Goal: Task Accomplishment & Management: Manage account settings

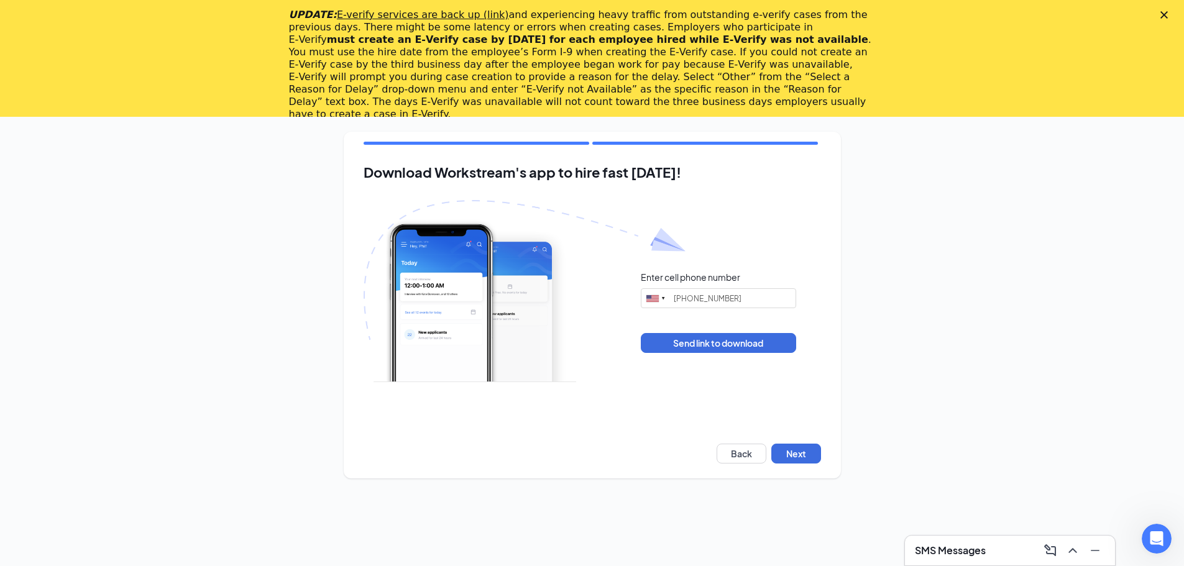
type input "[PHONE_NUMBER]"
click at [803, 448] on button "Next" at bounding box center [797, 454] width 50 height 20
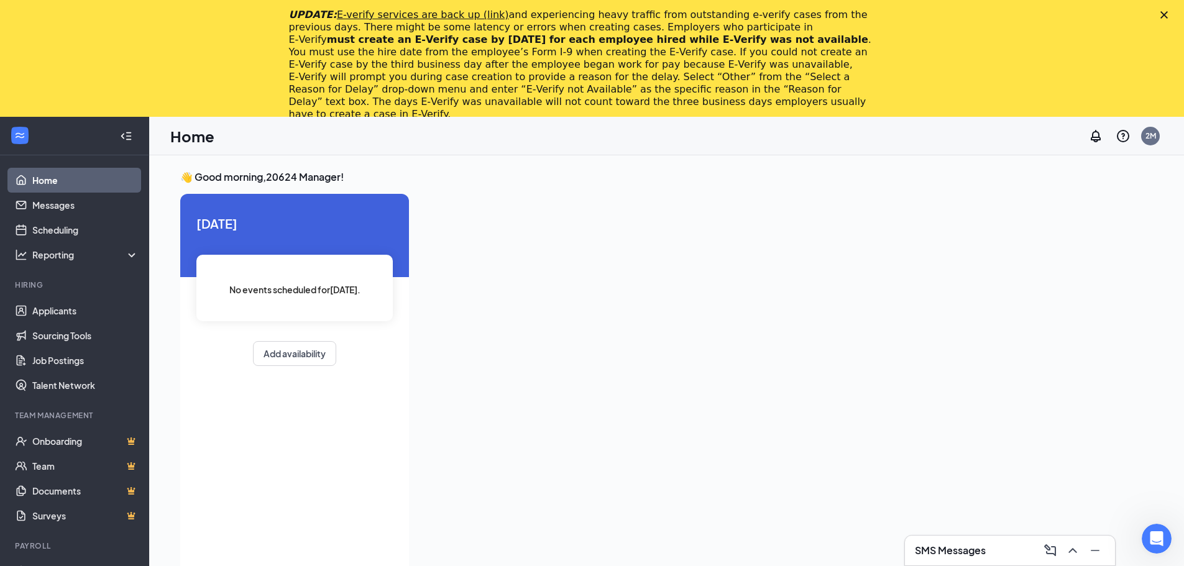
click at [1168, 14] on icon "Close" at bounding box center [1164, 14] width 7 height 7
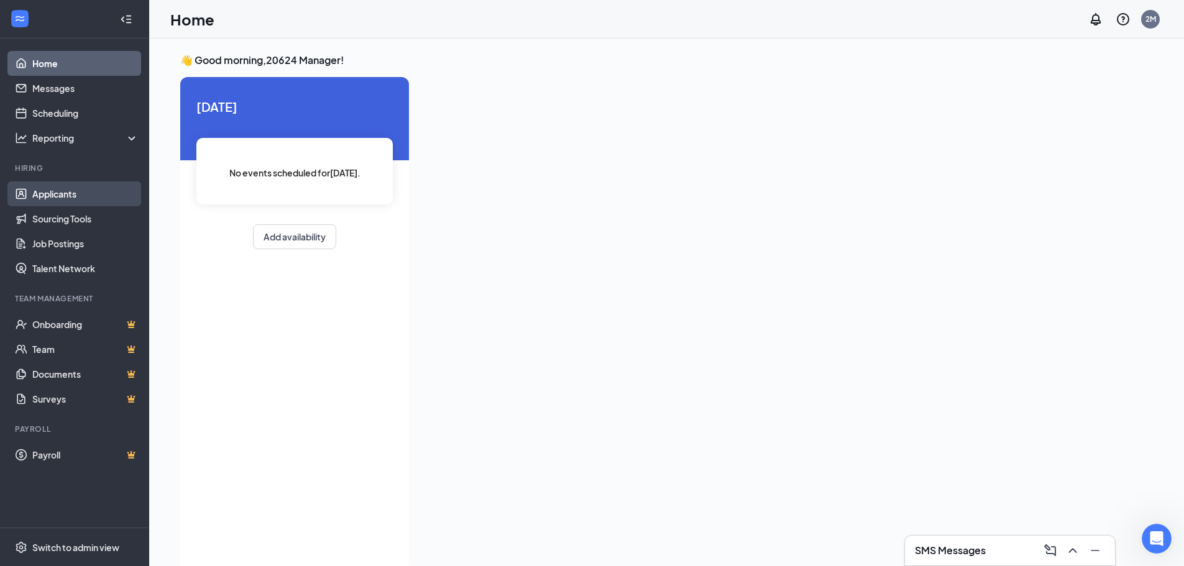
click at [55, 196] on link "Applicants" at bounding box center [85, 194] width 106 height 25
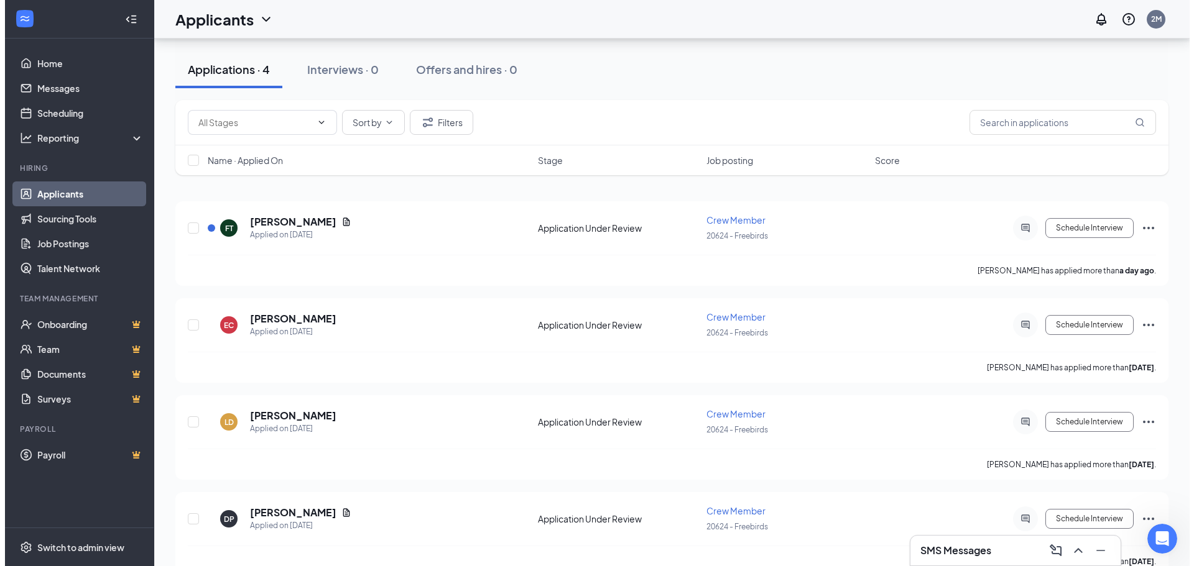
scroll to position [124, 0]
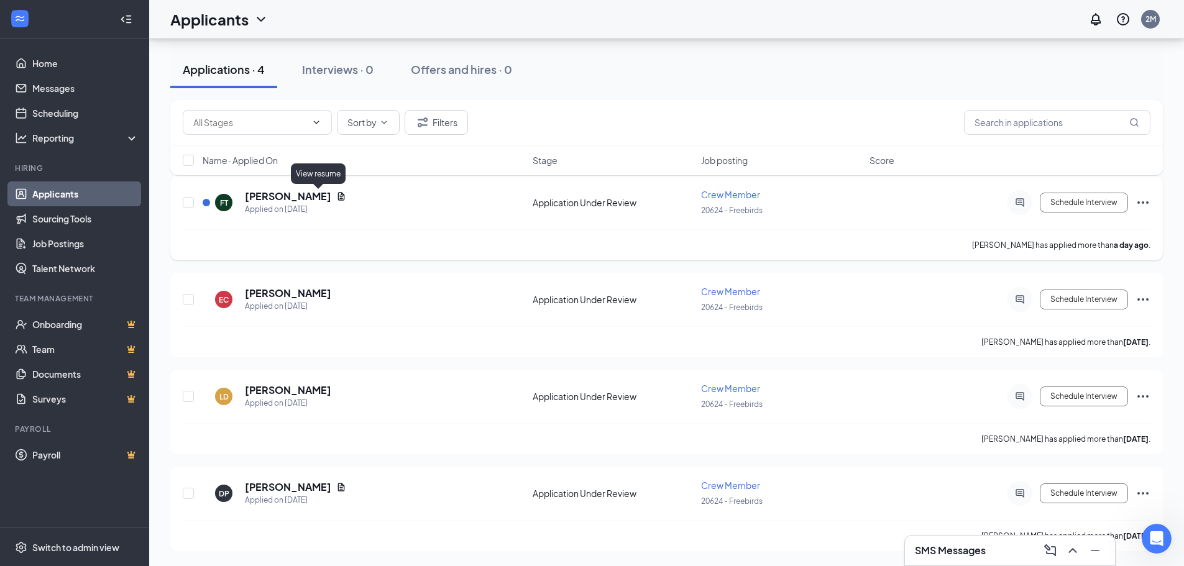
click at [336, 196] on icon "Document" at bounding box center [341, 196] width 10 height 10
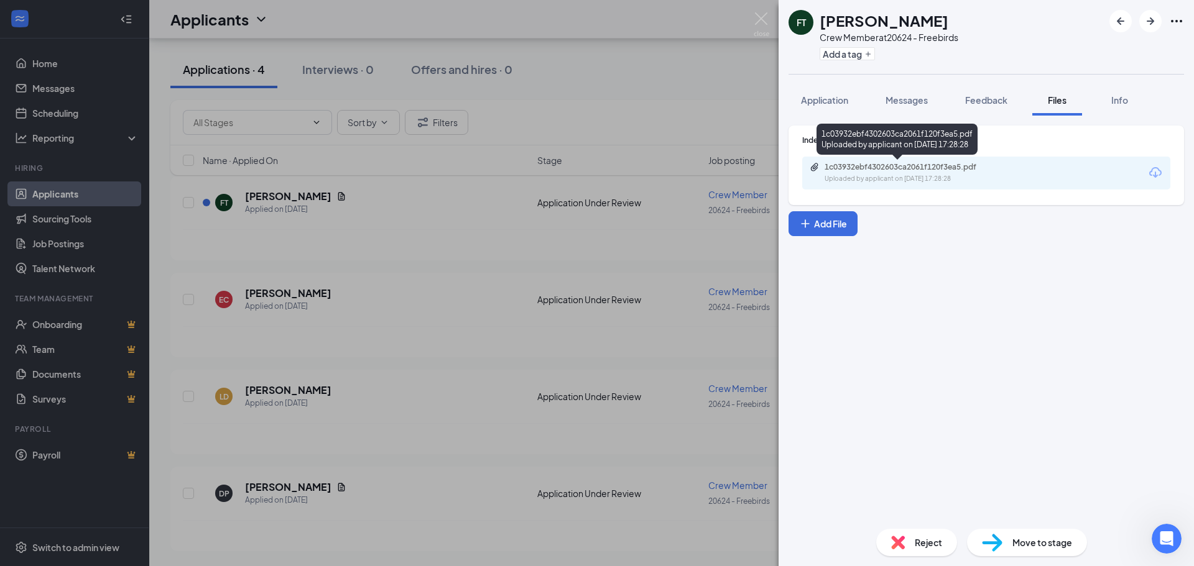
click at [890, 170] on div "1c03932ebf4302603ca2061f120f3ea5.pdf" at bounding box center [911, 167] width 174 height 10
click at [223, 505] on div "FT [PERSON_NAME] Crew Member at 20624 - Freebirds Add a tag Application Message…" at bounding box center [597, 283] width 1194 height 566
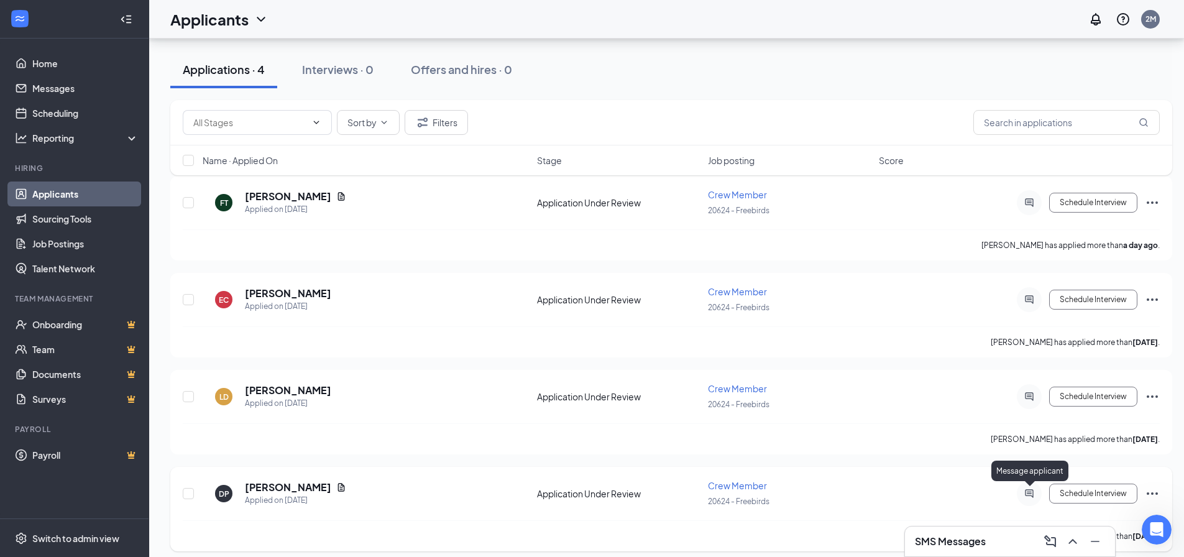
click at [1027, 494] on icon "ActiveChat" at bounding box center [1029, 494] width 15 height 10
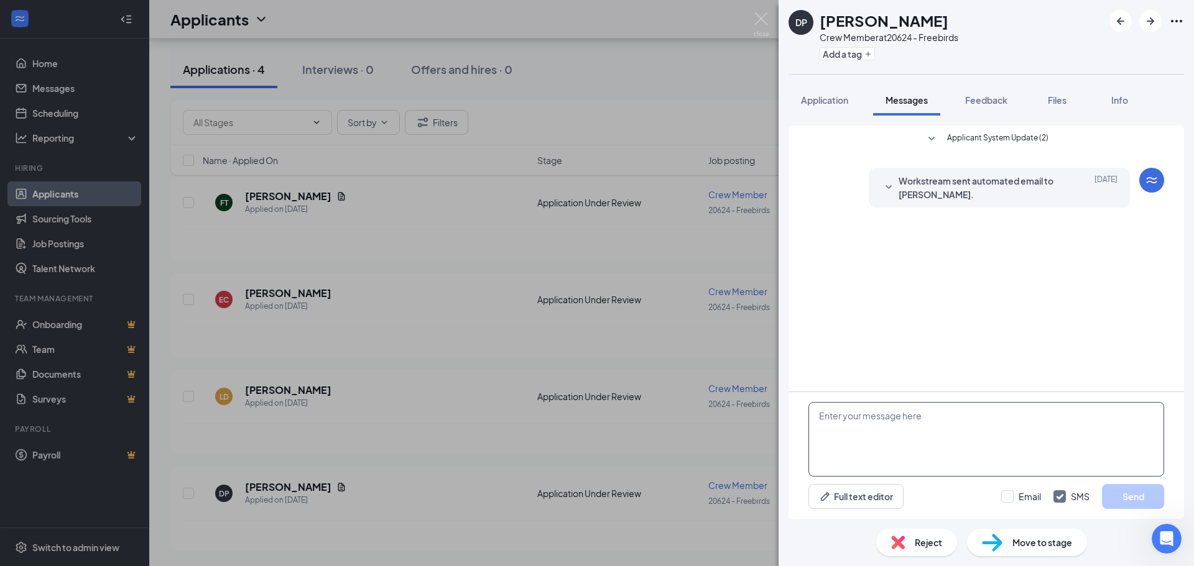
click at [912, 420] on textarea at bounding box center [986, 439] width 356 height 75
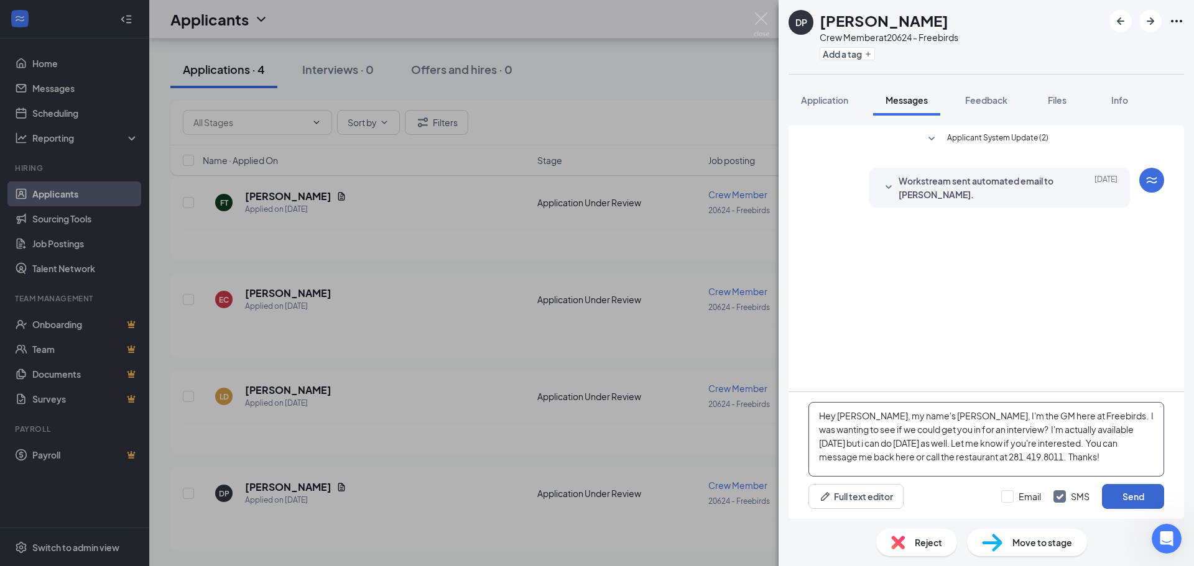
type textarea "Hey [PERSON_NAME], my name's [PERSON_NAME], I'm the GM here at Freebirds. I was…"
click at [1133, 497] on button "Send" at bounding box center [1133, 496] width 62 height 25
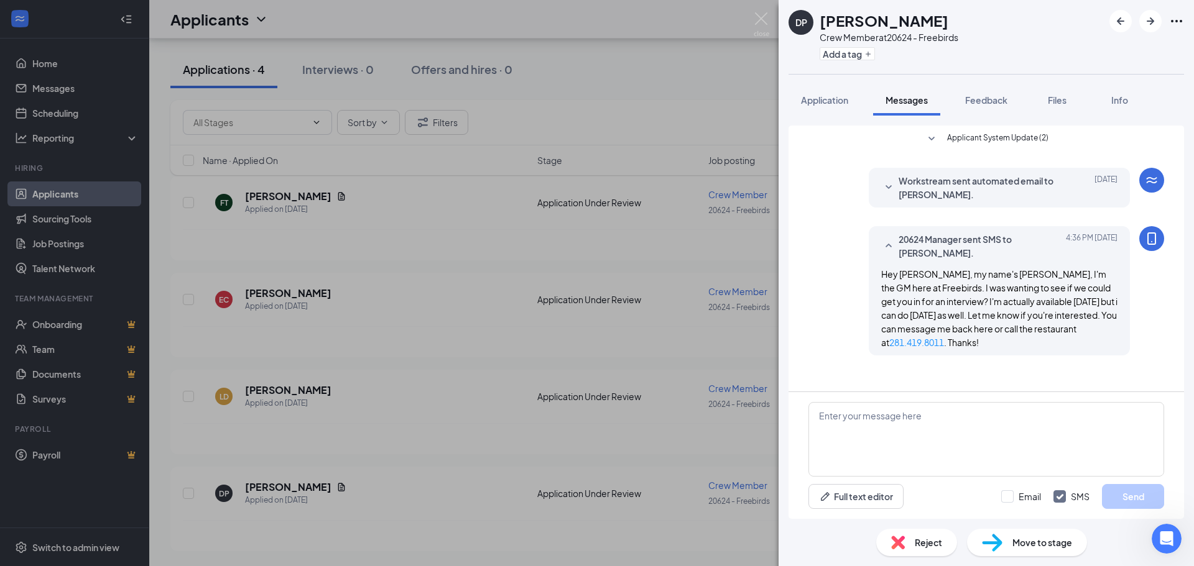
click at [339, 235] on div "DP [PERSON_NAME] Crew Member at 20624 - Freebirds Add a tag Application Message…" at bounding box center [597, 283] width 1194 height 566
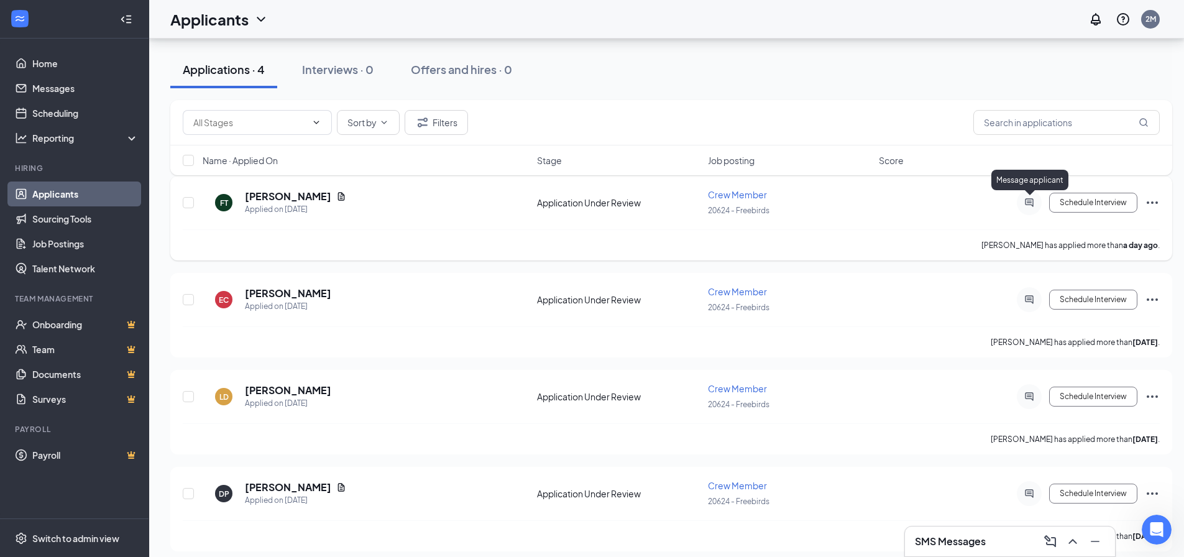
click at [1028, 202] on icon "ActiveChat" at bounding box center [1029, 203] width 15 height 10
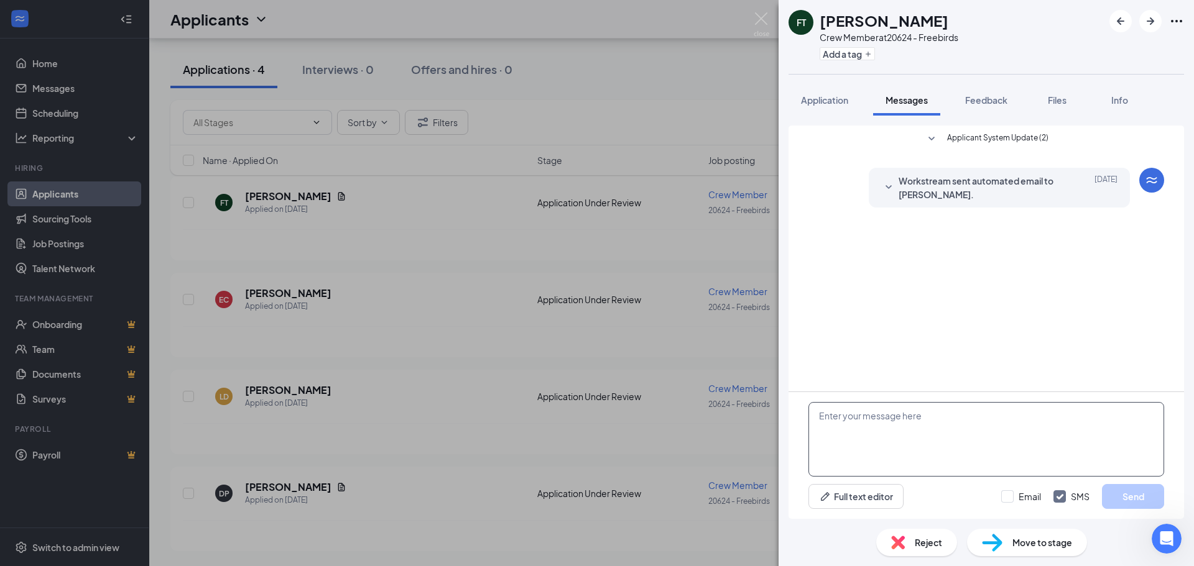
click at [907, 425] on textarea at bounding box center [986, 439] width 356 height 75
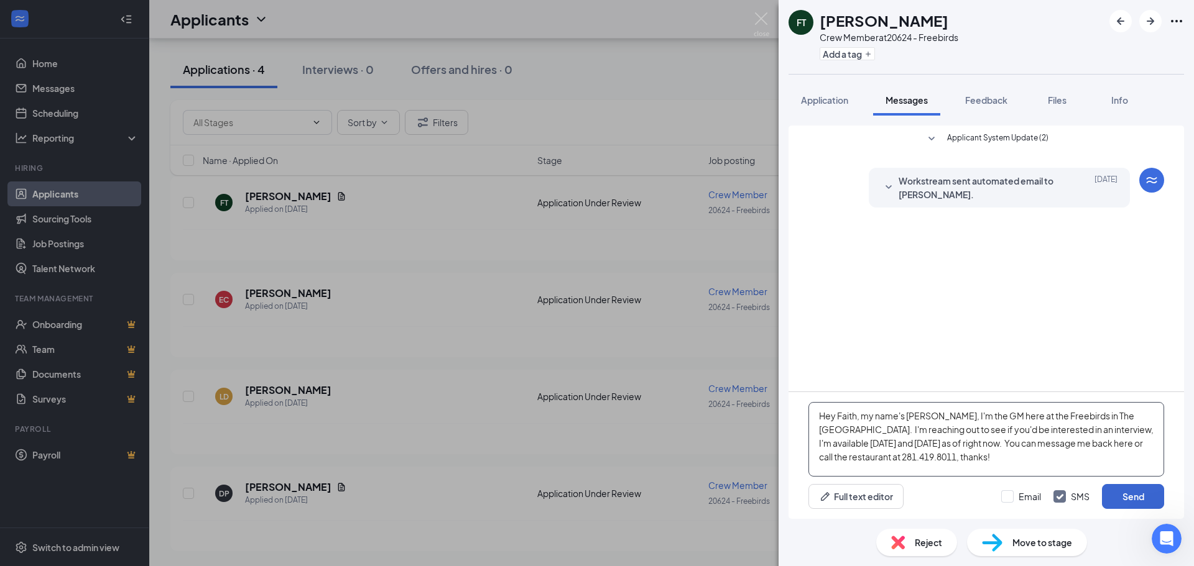
type textarea "Hey Faith, my name's [PERSON_NAME], I'm the GM here at the Freebirds in The [GE…"
click at [1135, 498] on button "Send" at bounding box center [1133, 496] width 62 height 25
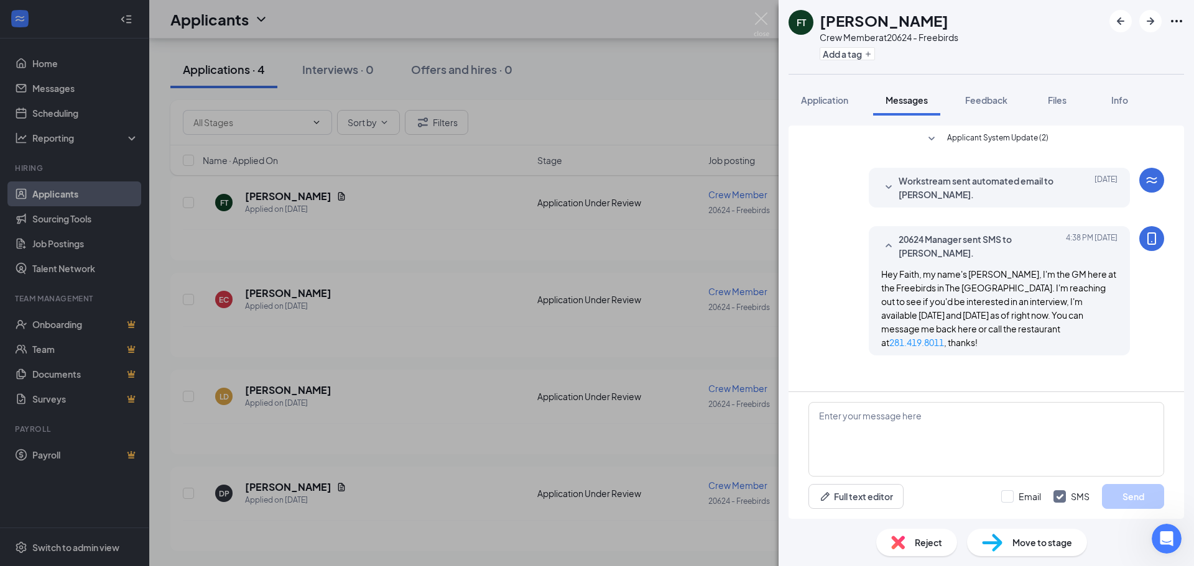
click at [676, 343] on div "FT [PERSON_NAME] Crew Member at 20624 - Freebirds Add a tag Application Message…" at bounding box center [597, 283] width 1194 height 566
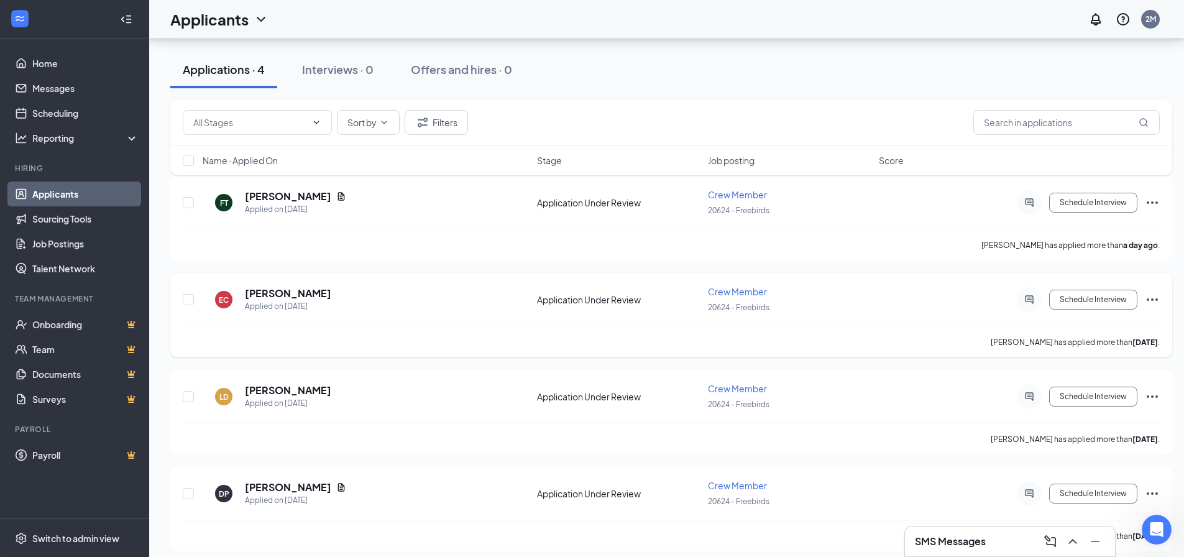
click at [1152, 297] on icon "Ellipses" at bounding box center [1152, 299] width 15 height 15
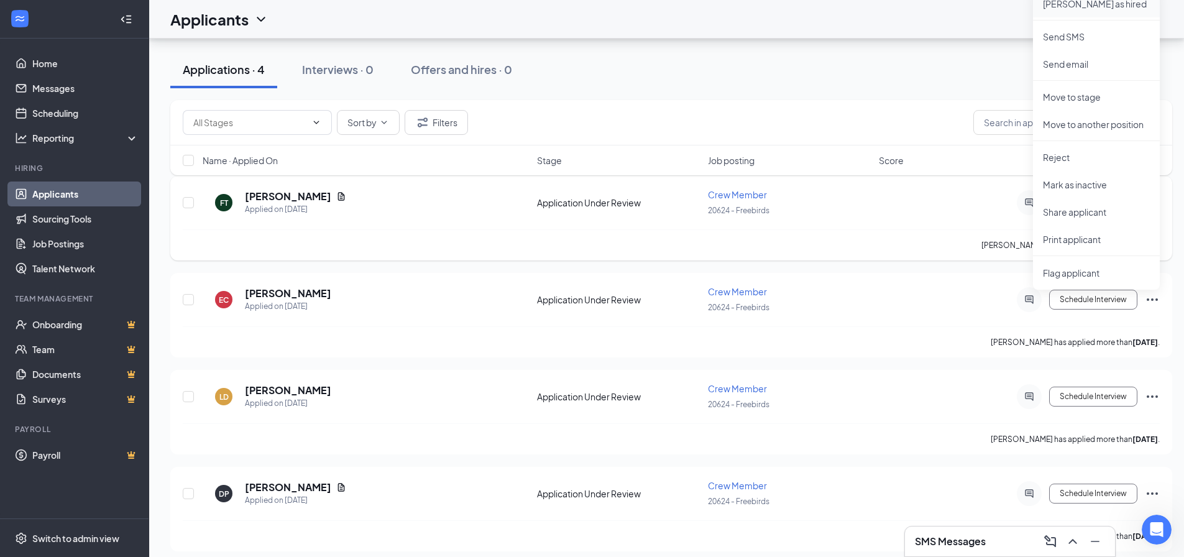
click at [1092, 6] on p "[PERSON_NAME] as hired" at bounding box center [1096, 4] width 107 height 12
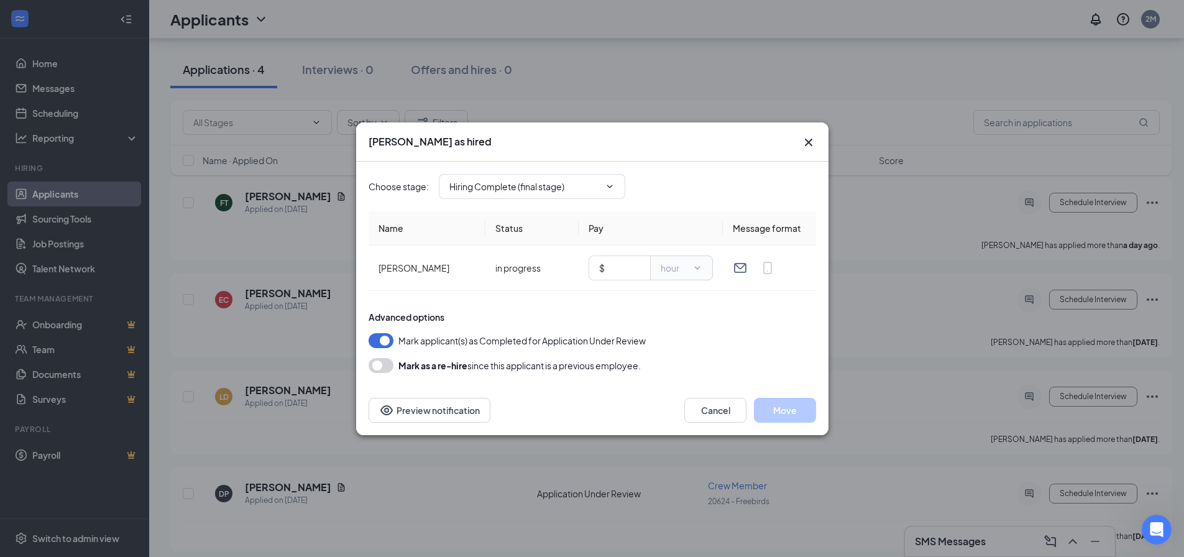
type input "Hiring Complete (final stage)"
click at [631, 270] on input "text" at bounding box center [623, 268] width 33 height 14
type input "9"
click at [785, 410] on button "Move" at bounding box center [785, 410] width 62 height 25
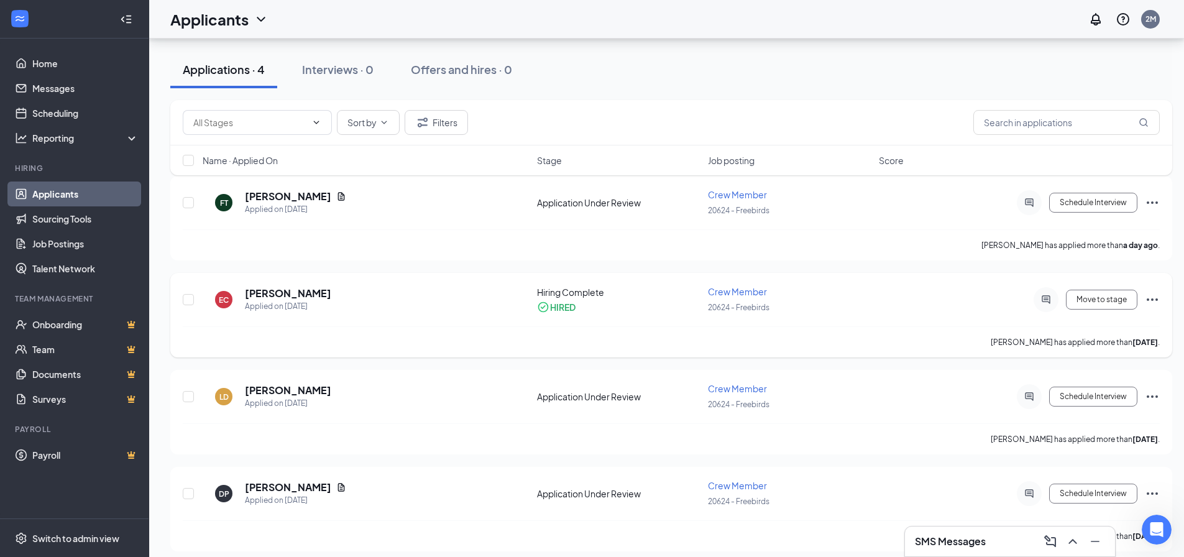
click at [1151, 300] on icon "Ellipses" at bounding box center [1152, 299] width 11 height 2
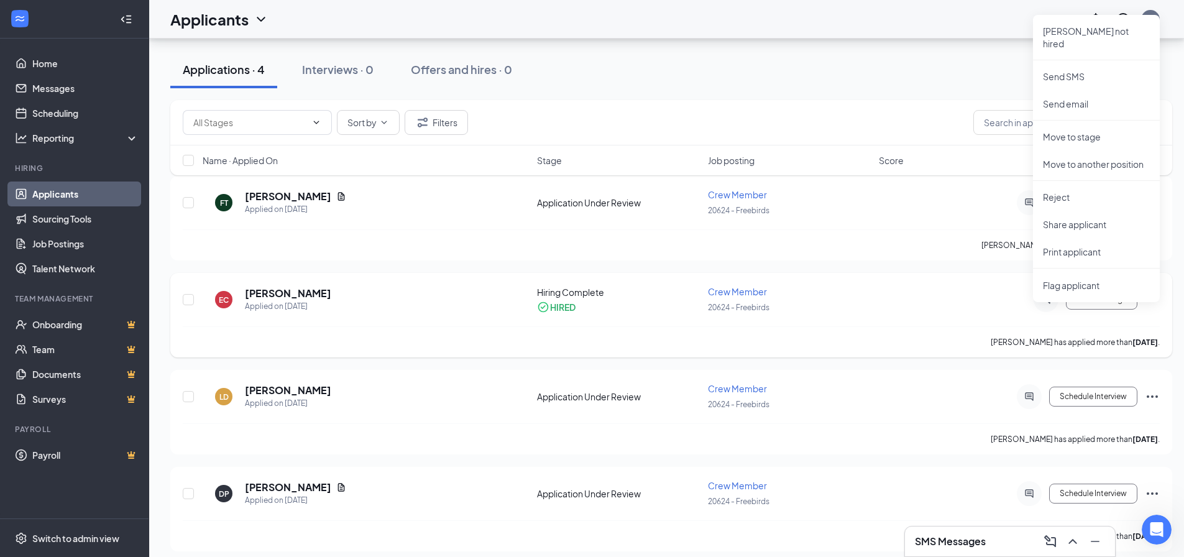
click at [1151, 300] on icon "Ellipses" at bounding box center [1152, 299] width 11 height 2
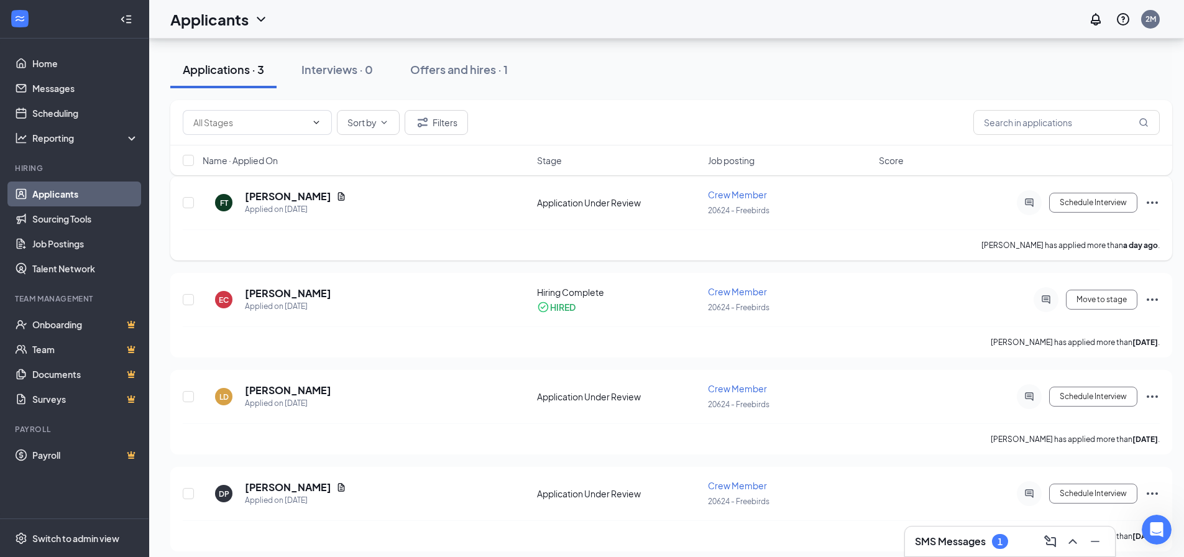
click at [1032, 200] on icon "ActiveChat" at bounding box center [1029, 203] width 15 height 10
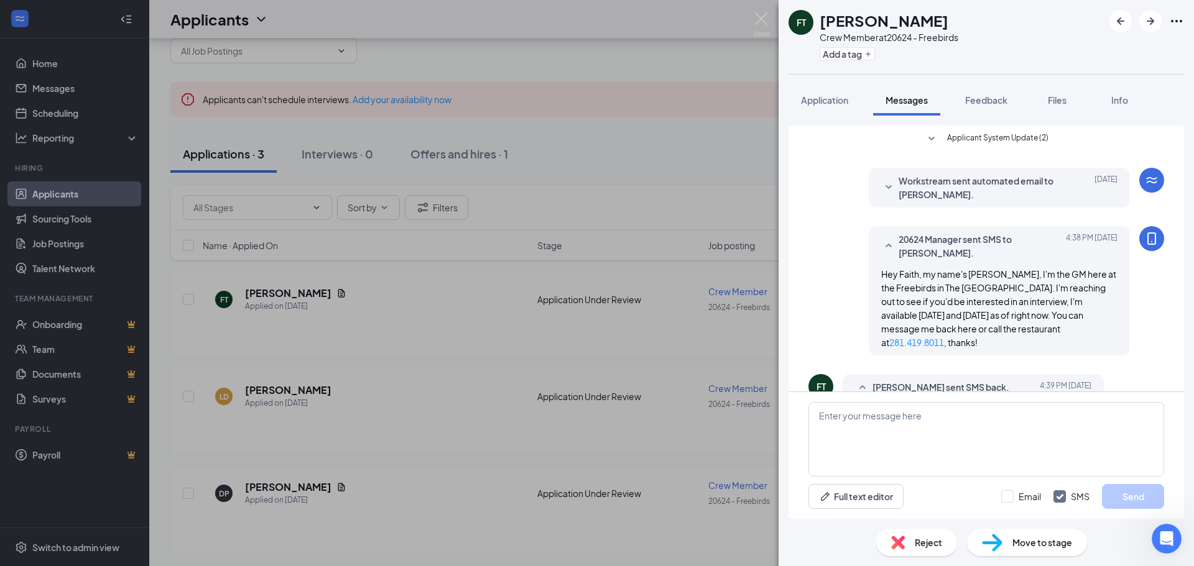
scroll to position [30, 0]
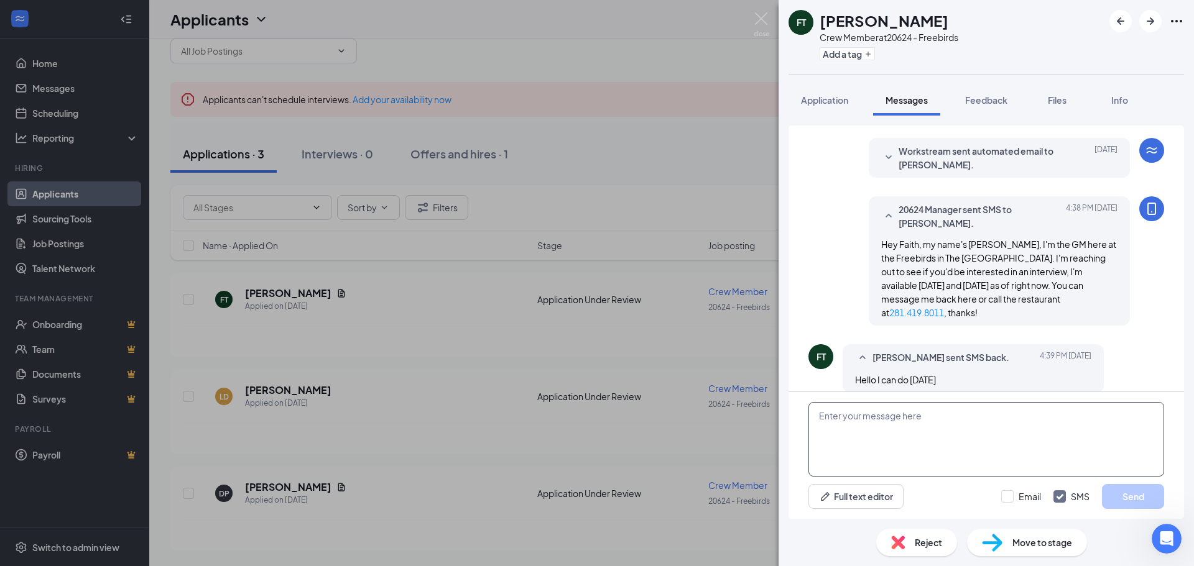
click at [921, 417] on textarea at bounding box center [986, 439] width 356 height 75
type textarea "Cool, does 3 work for you?"
click at [1132, 494] on button "Send" at bounding box center [1133, 496] width 62 height 25
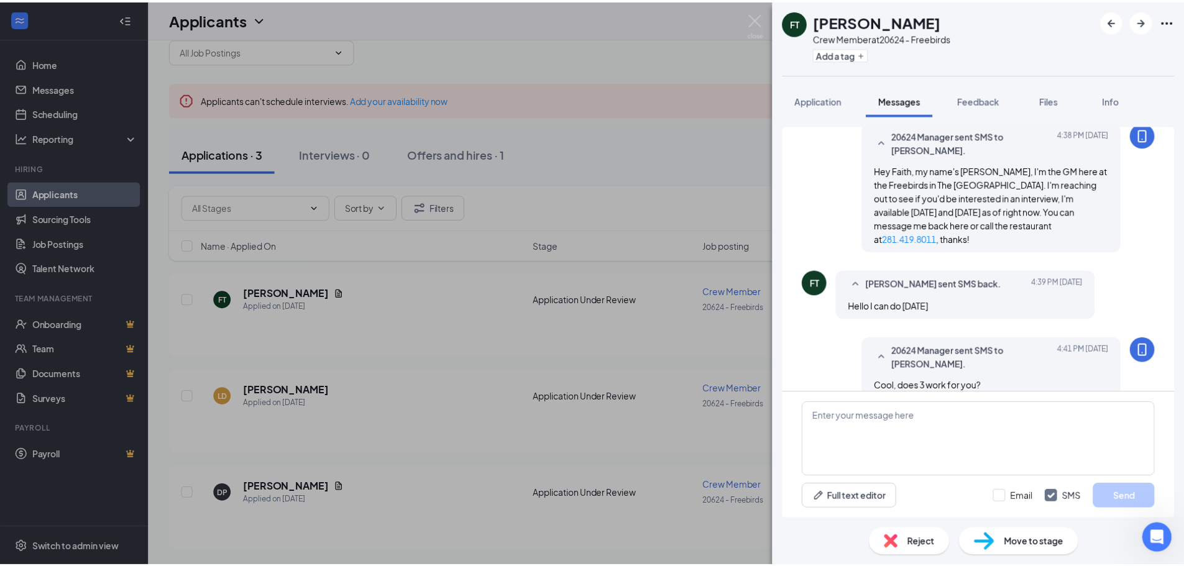
scroll to position [109, 0]
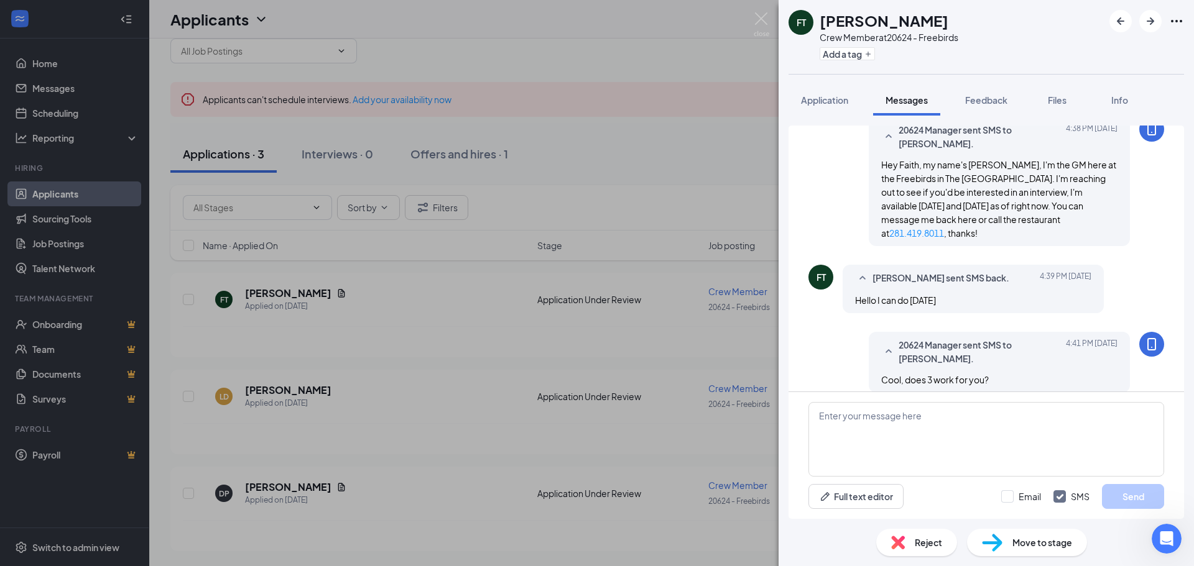
click at [716, 71] on div "FT [PERSON_NAME] Crew Member at 20624 - Freebirds Add a tag Application Message…" at bounding box center [597, 283] width 1194 height 566
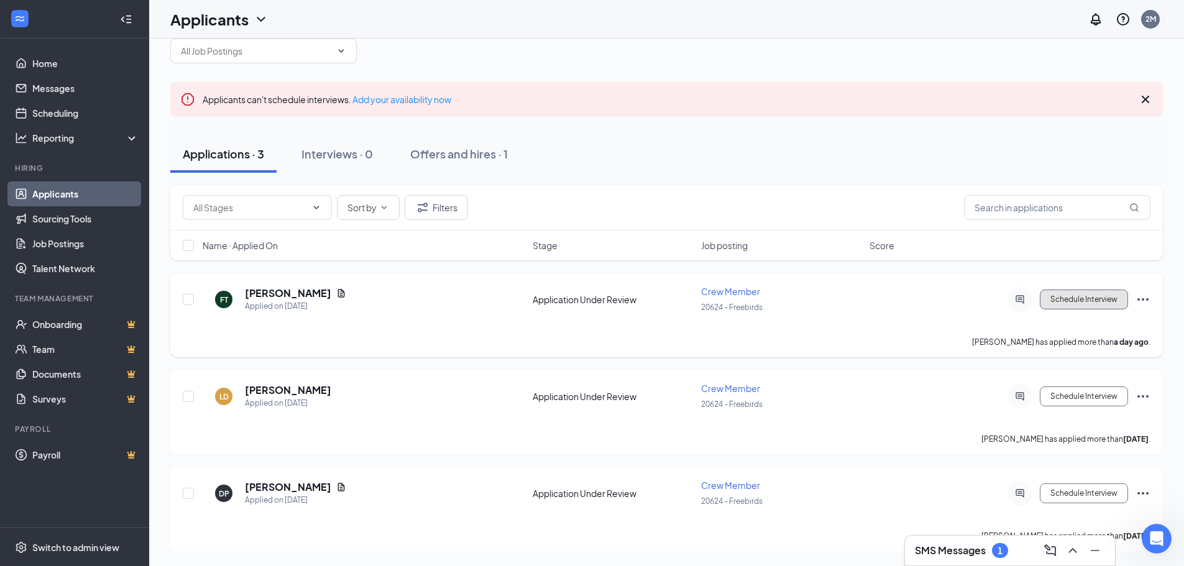
click at [1069, 304] on button "Schedule Interview" at bounding box center [1084, 300] width 88 height 20
type input "Onsite Interview (next stage)"
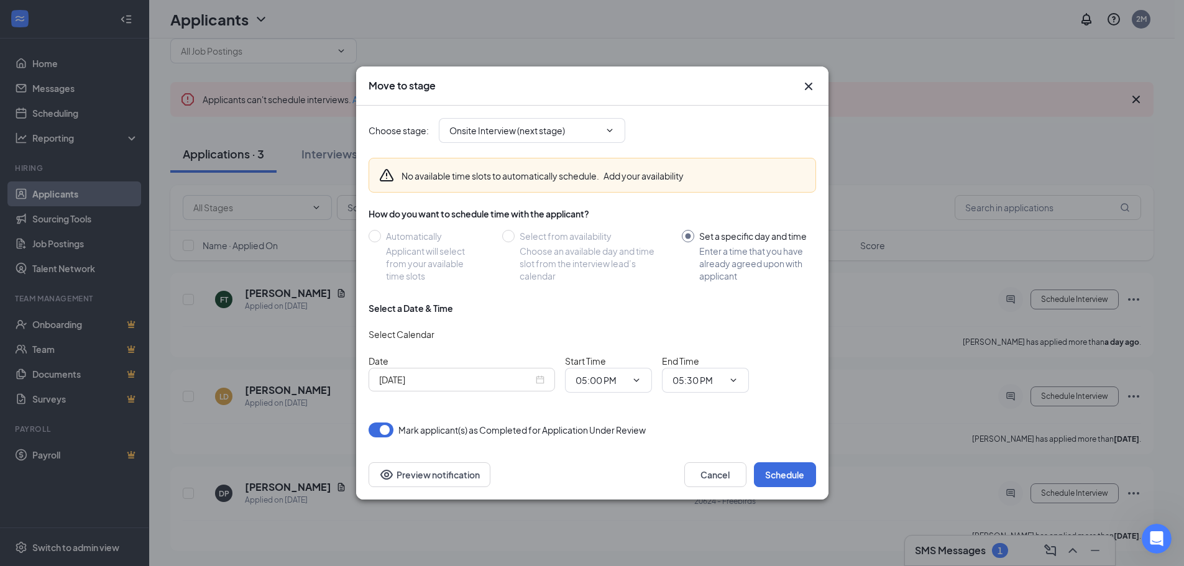
click at [425, 378] on input "[DATE]" at bounding box center [456, 380] width 154 height 14
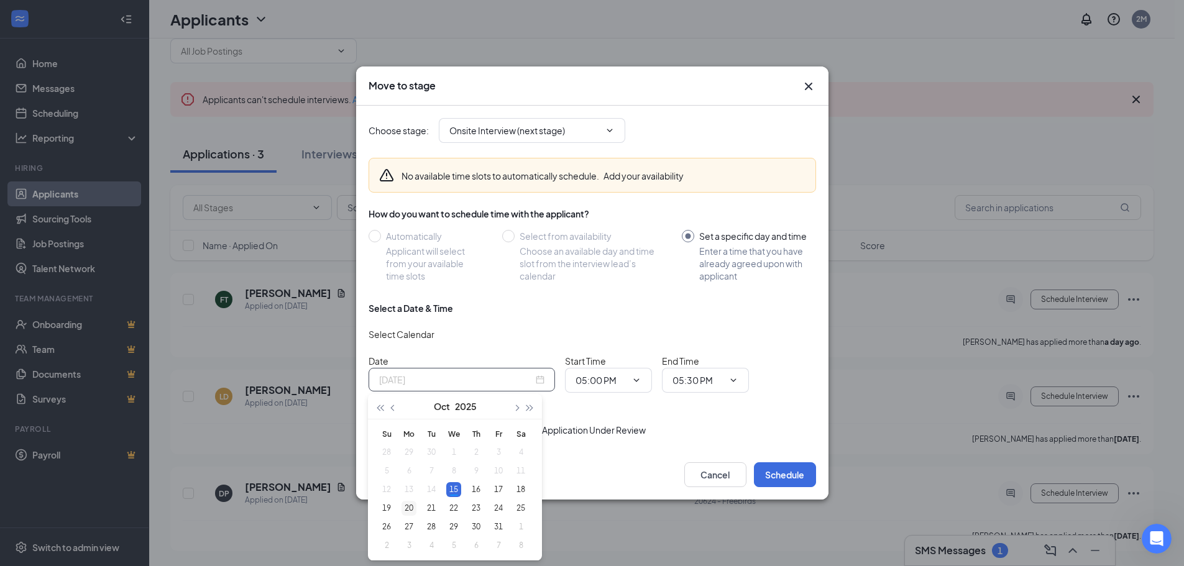
type input "[DATE]"
click at [406, 509] on div "20" at bounding box center [409, 508] width 15 height 15
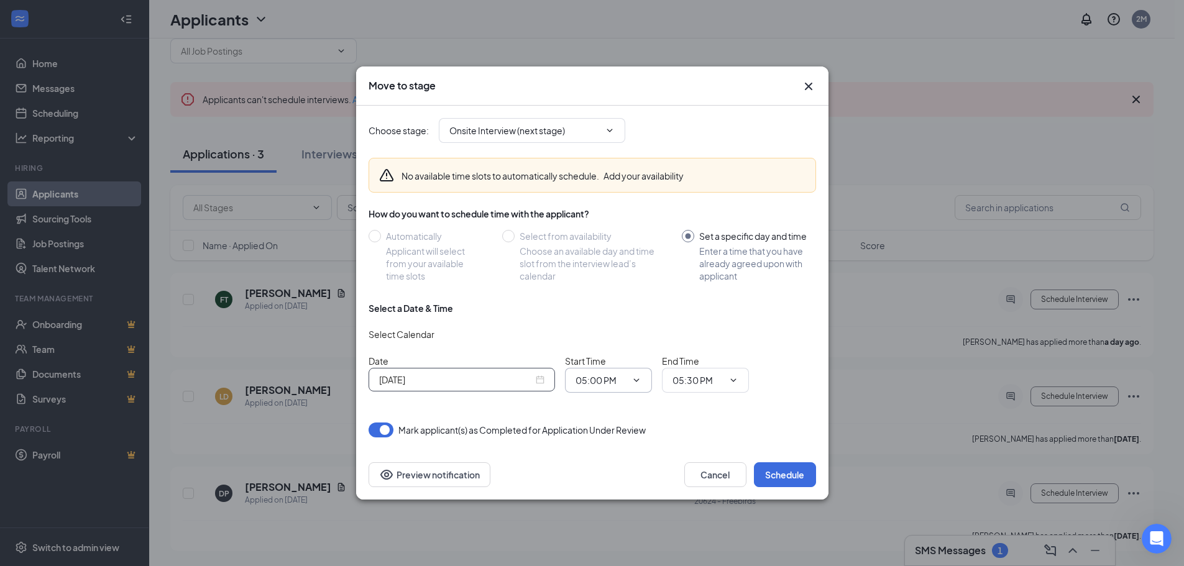
click at [640, 382] on icon "ChevronDown" at bounding box center [637, 381] width 10 height 10
click at [608, 233] on div "03:00 PM" at bounding box center [604, 236] width 37 height 14
type input "03:00 PM"
click at [719, 387] on span "05:30 PM" at bounding box center [705, 380] width 87 height 25
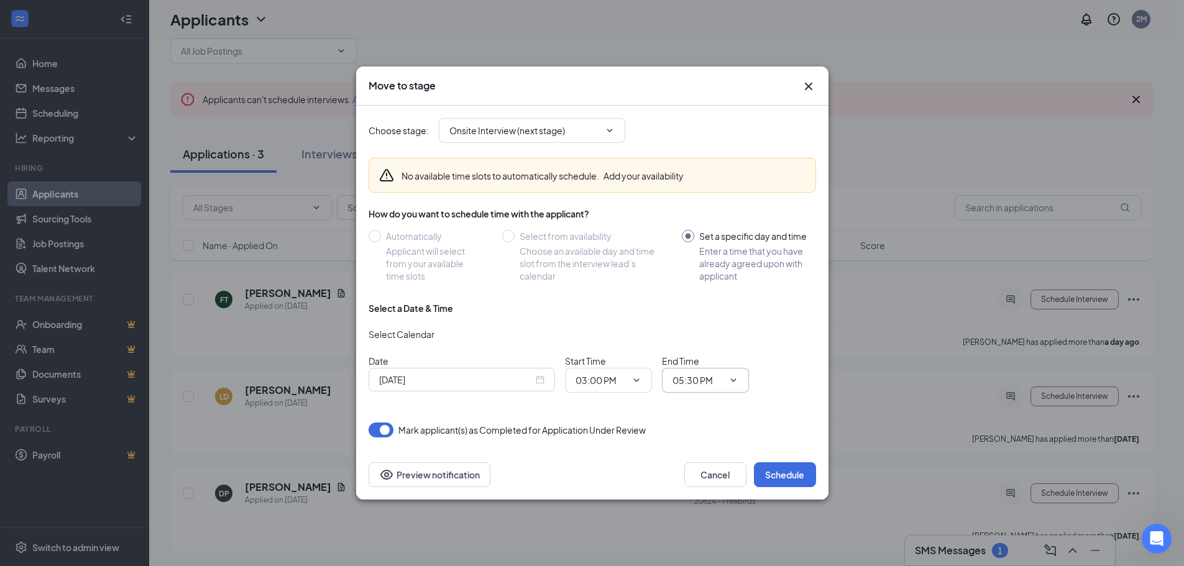
click at [738, 383] on icon "ChevronDown" at bounding box center [734, 381] width 10 height 10
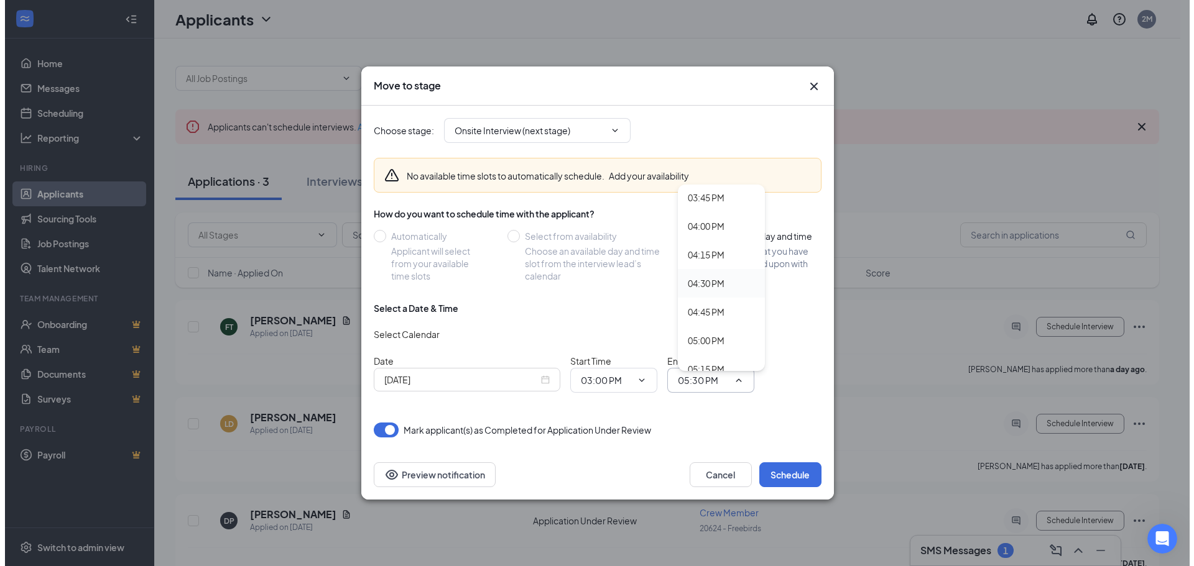
scroll to position [1741, 0]
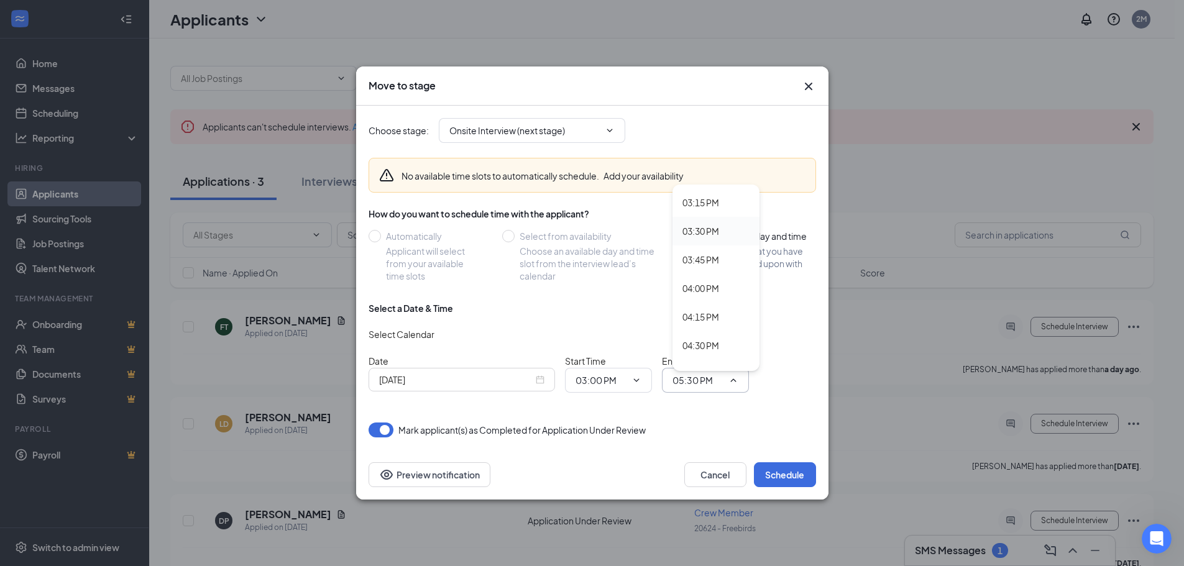
click at [708, 231] on div "03:30 PM" at bounding box center [701, 231] width 37 height 14
type input "03:30 PM"
click at [780, 476] on button "Schedule" at bounding box center [785, 475] width 62 height 25
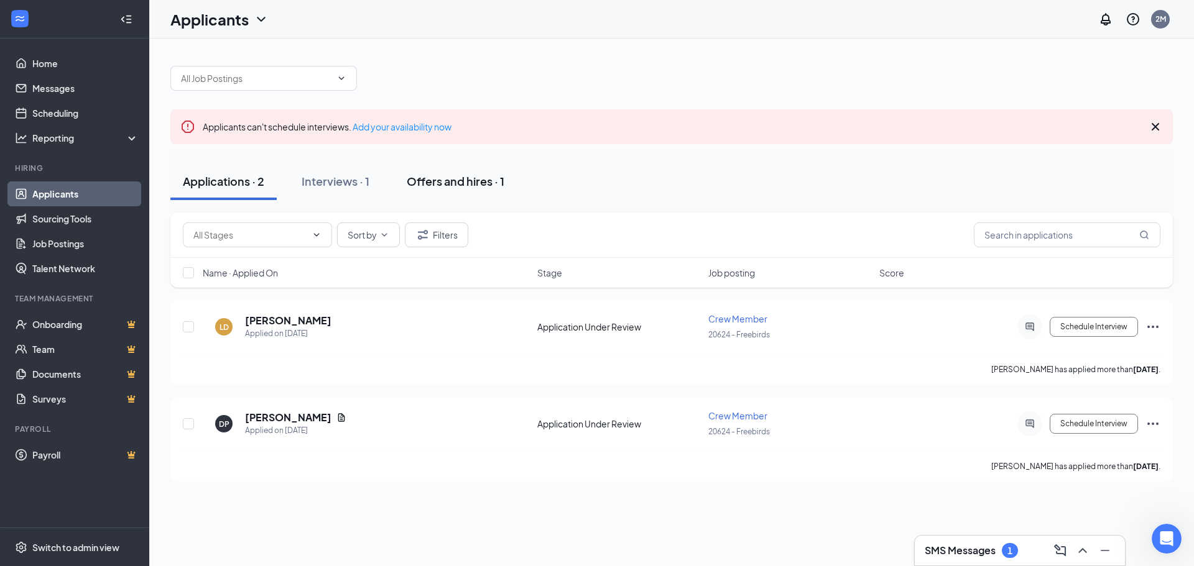
click at [415, 183] on div "Offers and hires · 1" at bounding box center [456, 181] width 98 height 16
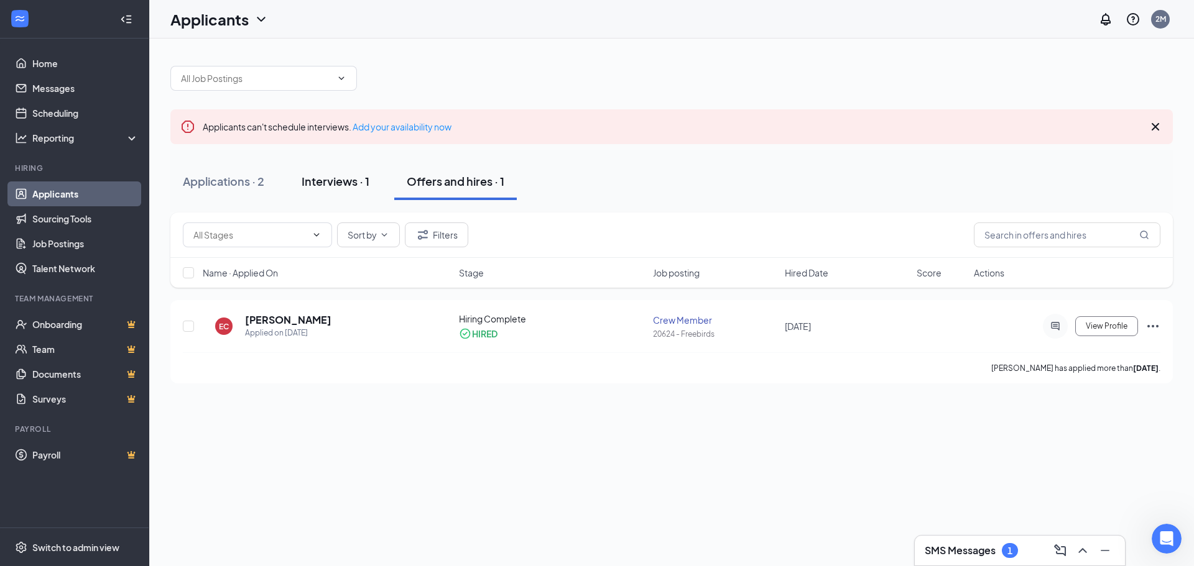
click at [330, 182] on div "Interviews · 1" at bounding box center [336, 181] width 68 height 16
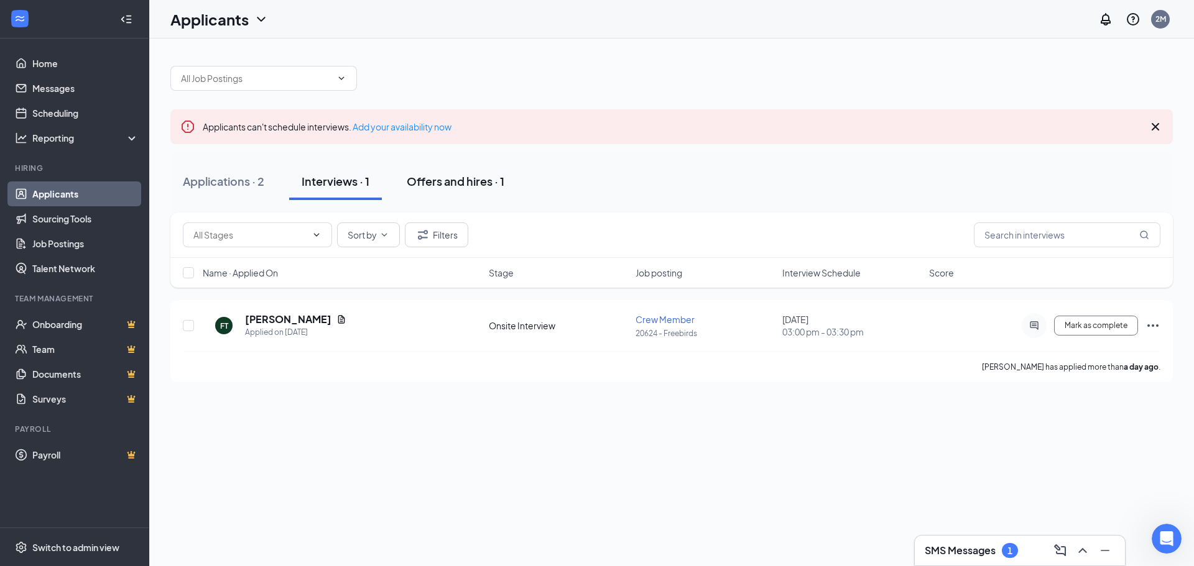
click at [429, 182] on div "Offers and hires · 1" at bounding box center [456, 181] width 98 height 16
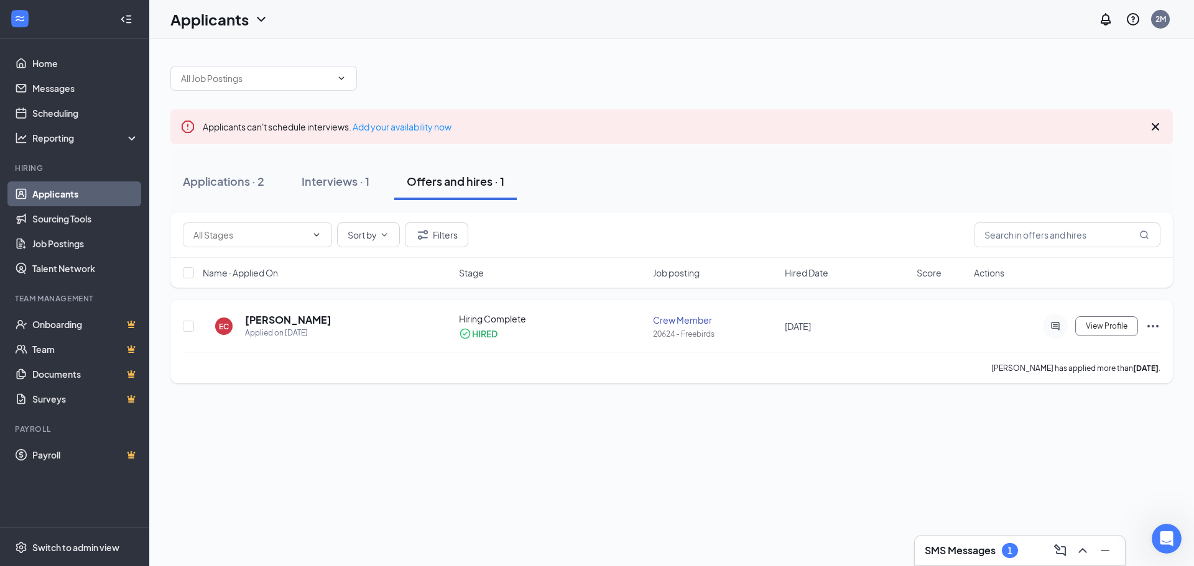
click at [1158, 330] on icon "Ellipses" at bounding box center [1152, 326] width 15 height 15
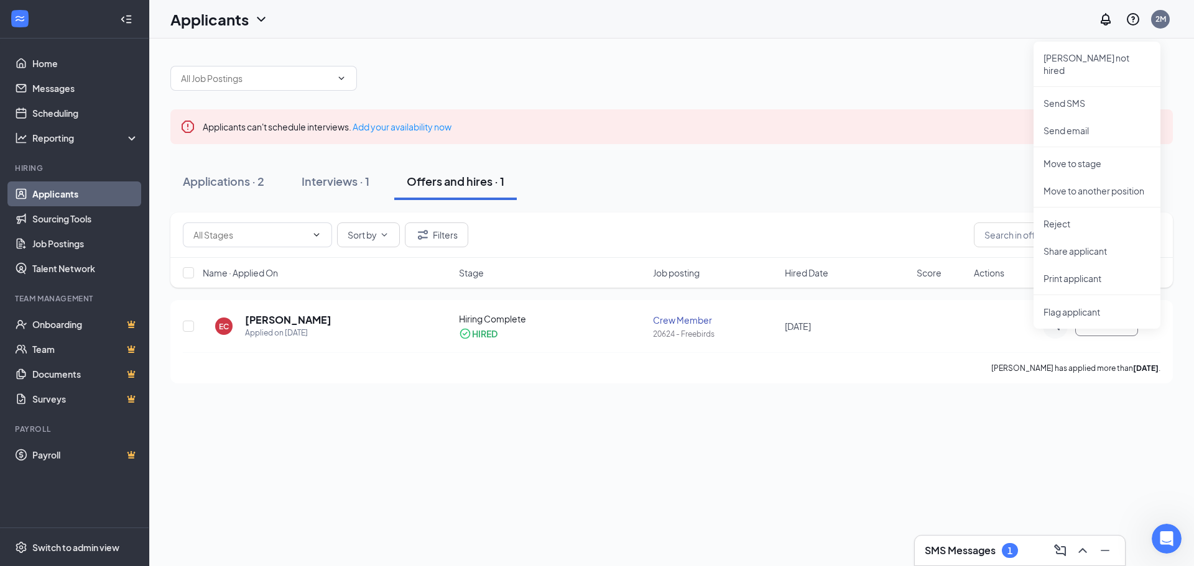
click at [876, 193] on div "Applications · 2 Interviews · 1 Offers and hires · 1" at bounding box center [671, 181] width 1002 height 37
